Goal: Navigation & Orientation: Find specific page/section

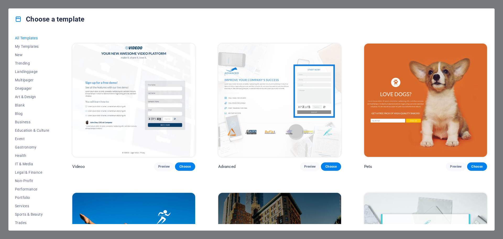
scroll to position [7126, 0]
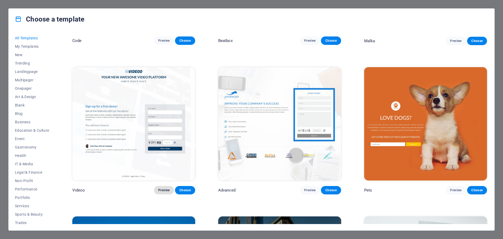
click at [164, 188] on span "Preview" at bounding box center [164, 190] width 12 height 4
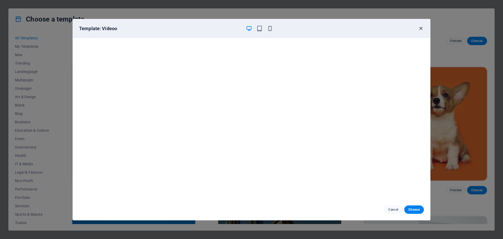
click at [420, 27] on icon "button" at bounding box center [421, 28] width 6 height 6
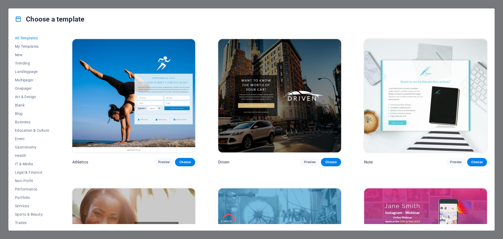
scroll to position [7309, 0]
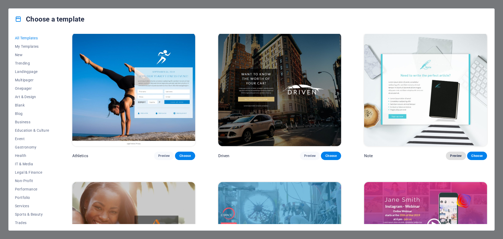
click at [454, 154] on span "Preview" at bounding box center [456, 156] width 12 height 4
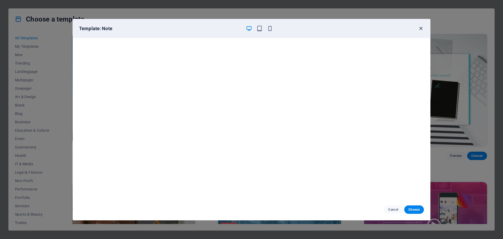
click at [421, 28] on icon "button" at bounding box center [421, 28] width 6 height 6
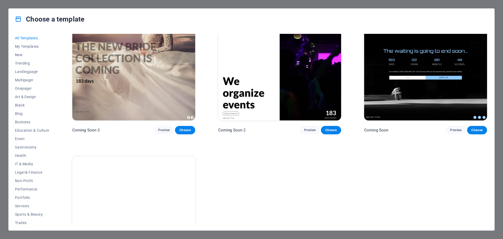
scroll to position [8107, 0]
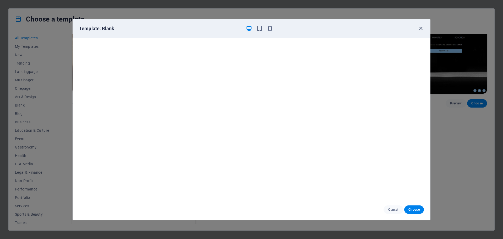
click at [420, 28] on icon "button" at bounding box center [421, 28] width 6 height 6
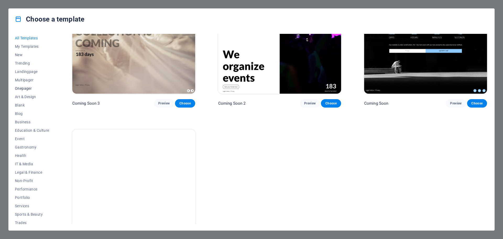
click at [31, 88] on span "Onepager" at bounding box center [32, 88] width 34 height 4
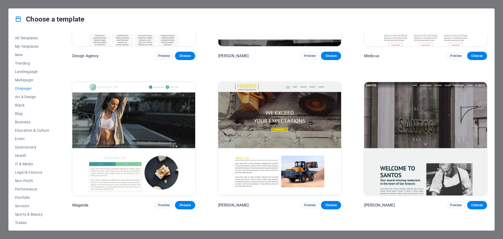
scroll to position [3197, 0]
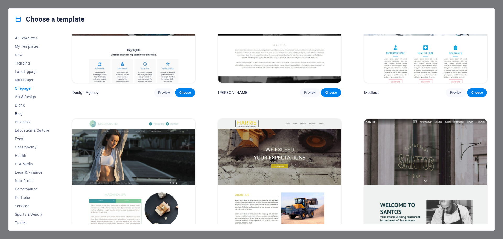
click at [19, 116] on button "Blog" at bounding box center [32, 113] width 34 height 8
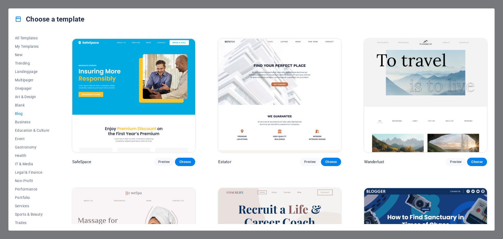
scroll to position [419, 0]
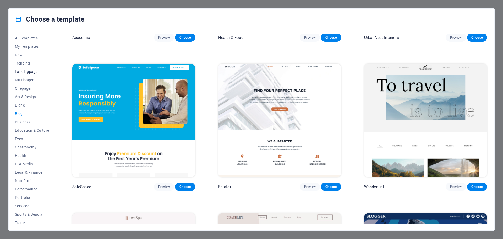
click at [34, 72] on span "Landingpage" at bounding box center [32, 71] width 34 height 4
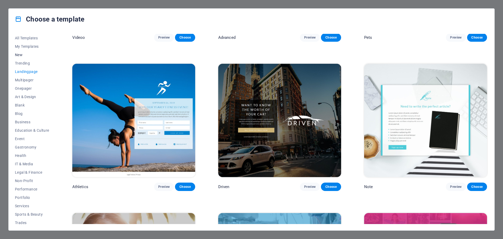
click at [21, 54] on span "New" at bounding box center [32, 55] width 34 height 4
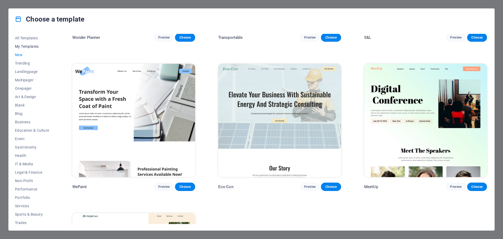
click at [29, 45] on span "My Templates" at bounding box center [32, 46] width 34 height 4
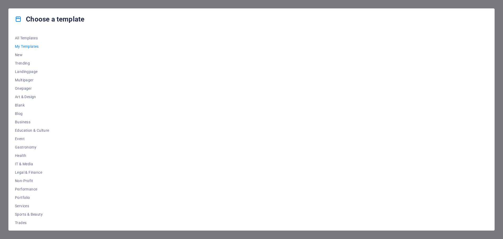
scroll to position [0, 0]
click at [28, 37] on span "All Templates" at bounding box center [32, 38] width 34 height 4
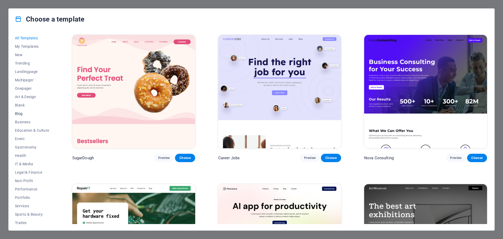
scroll to position [20, 0]
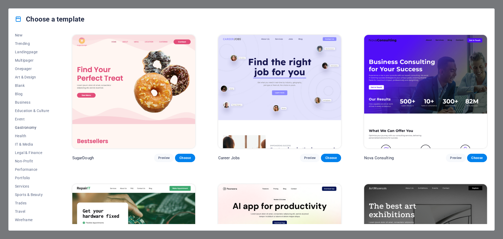
click at [27, 127] on span "Gastronomy" at bounding box center [32, 127] width 34 height 4
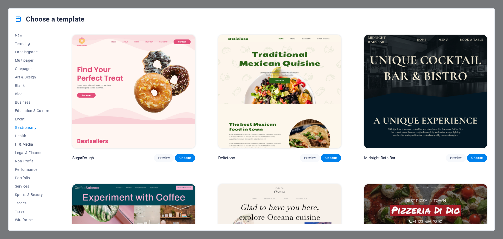
click at [25, 144] on span "IT & Media" at bounding box center [32, 144] width 34 height 4
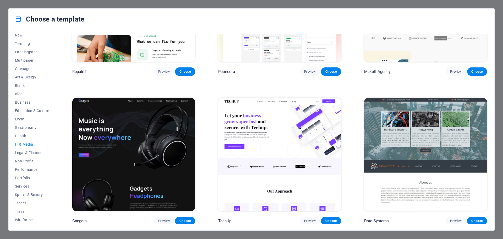
scroll to position [105, 0]
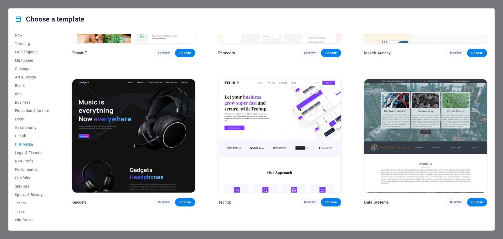
click at [29, 144] on span "IT & Media" at bounding box center [32, 144] width 34 height 4
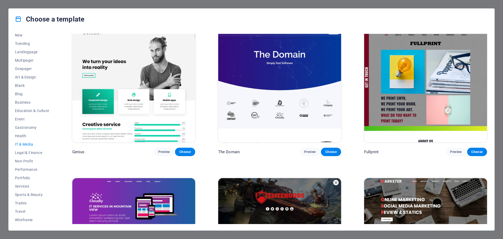
scroll to position [314, 0]
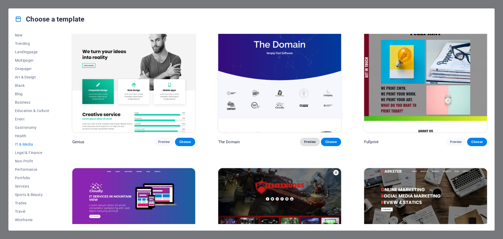
click at [309, 141] on span "Preview" at bounding box center [310, 142] width 12 height 4
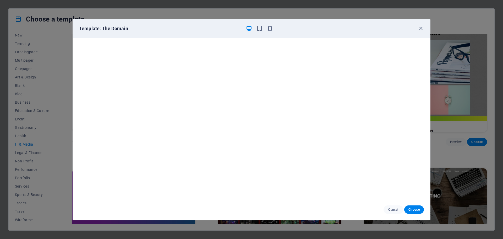
drag, startPoint x: 309, startPoint y: 141, endPoint x: 328, endPoint y: 29, distance: 113.4
click at [328, 29] on div "Template: The Domain" at bounding box center [248, 28] width 338 height 6
click at [421, 28] on icon "button" at bounding box center [421, 28] width 6 height 6
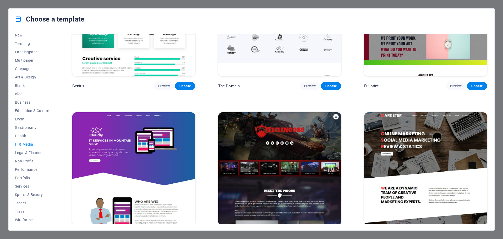
scroll to position [383, 0]
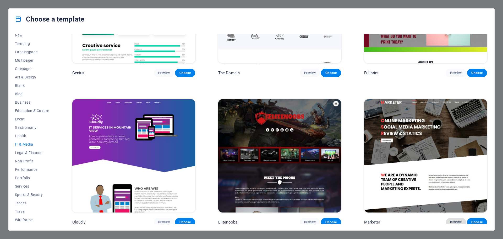
click at [455, 221] on span "Preview" at bounding box center [456, 222] width 12 height 4
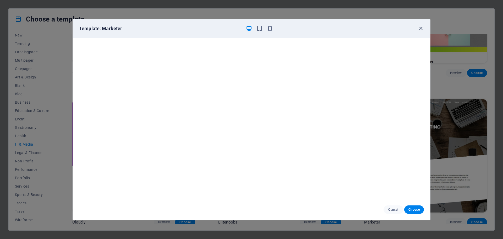
click at [420, 29] on icon "button" at bounding box center [421, 28] width 6 height 6
